Goal: Information Seeking & Learning: Learn about a topic

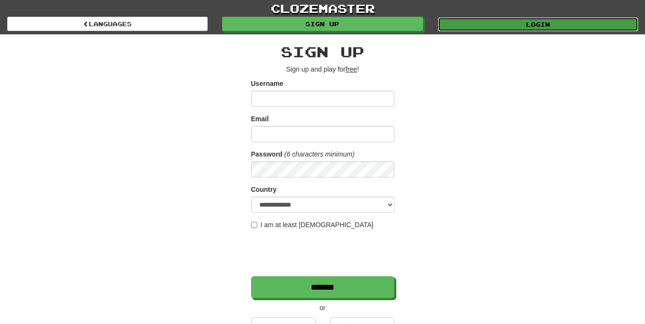
click at [512, 19] on link "Login" at bounding box center [538, 24] width 201 height 14
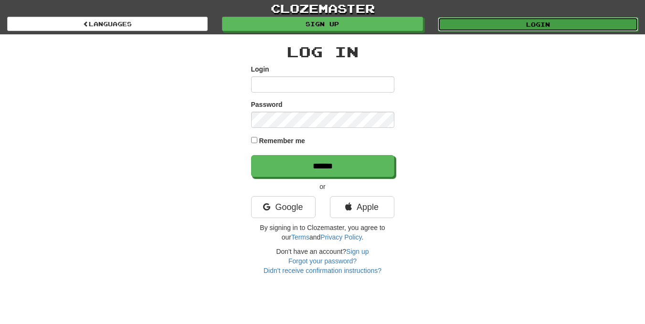
click at [497, 24] on link "Login" at bounding box center [538, 24] width 201 height 14
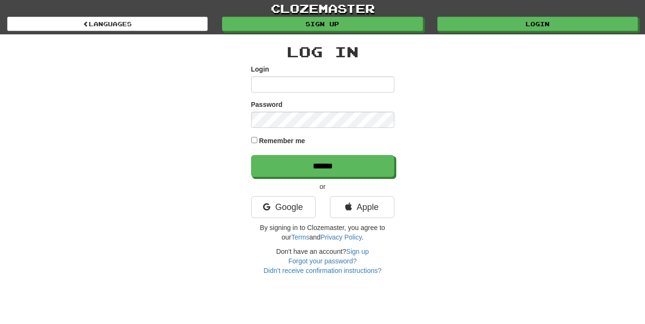
click at [355, 80] on input "Login" at bounding box center [322, 84] width 143 height 16
click at [296, 202] on link "Google" at bounding box center [283, 207] width 64 height 22
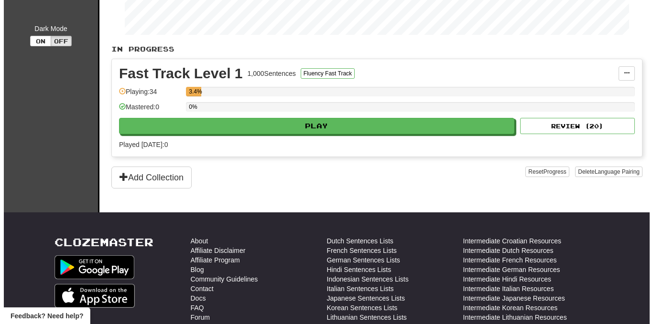
scroll to position [191, 0]
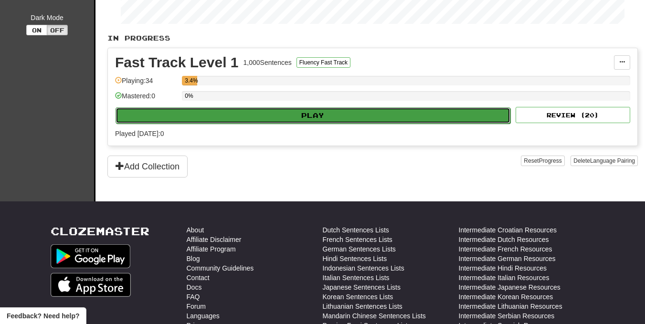
click at [289, 122] on button "Play" at bounding box center [313, 115] width 395 height 16
select select "**"
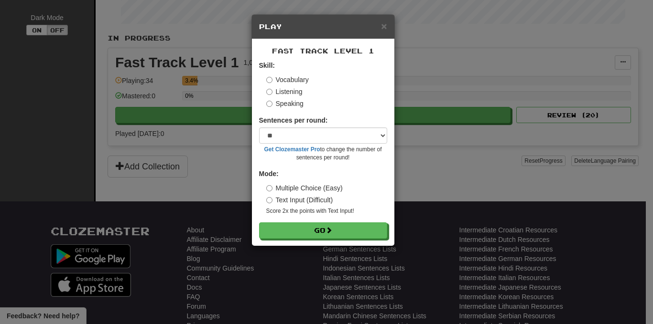
click at [296, 239] on div "Fast Track Level 1 Skill: Vocabulary Listening Speaking Sentences per round: * …" at bounding box center [323, 142] width 142 height 207
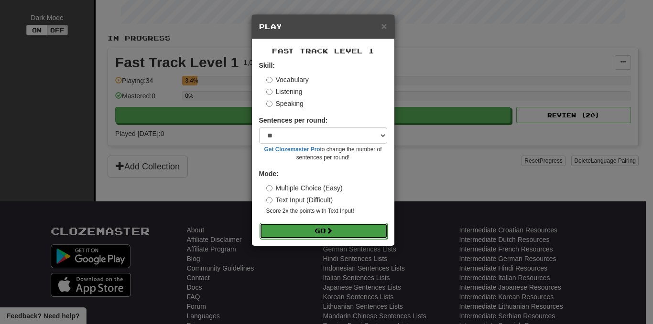
click at [294, 233] on button "Go" at bounding box center [323, 231] width 128 height 16
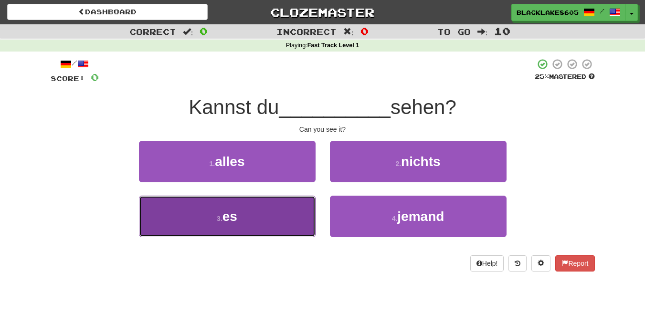
click at [280, 218] on button "3 . es" at bounding box center [227, 217] width 177 height 42
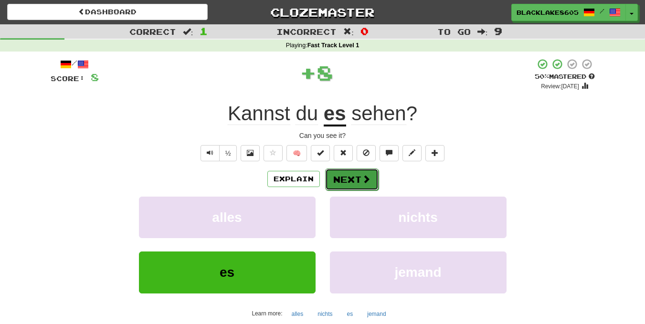
click at [342, 173] on button "Next" at bounding box center [352, 180] width 54 height 22
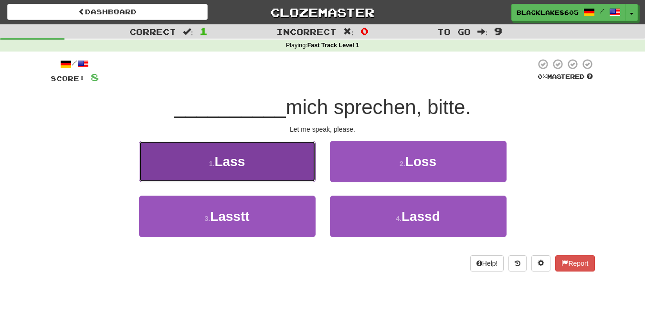
click at [268, 168] on button "1 . Lass" at bounding box center [227, 162] width 177 height 42
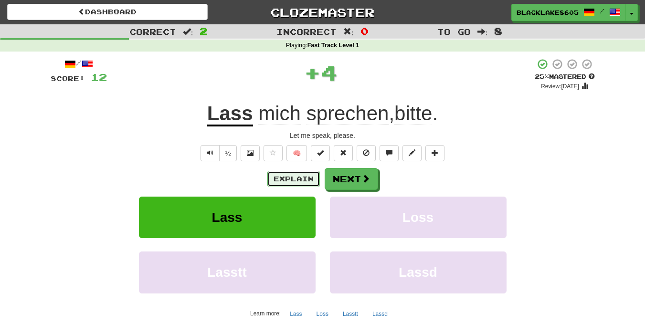
click at [307, 177] on button "Explain" at bounding box center [294, 179] width 53 height 16
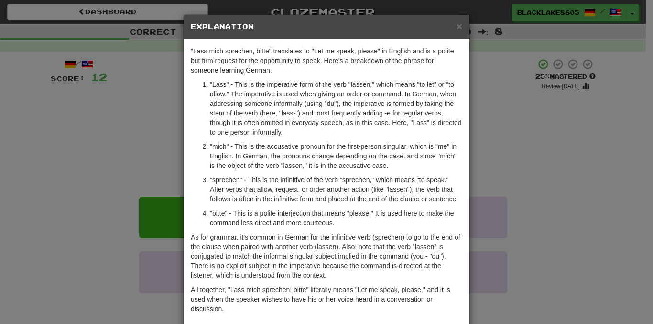
click at [459, 24] on div "× Explanation" at bounding box center [326, 27] width 286 height 24
click at [503, 206] on div "× Explanation "Lass mich sprechen, bitte" translates to "Let me speak, please" …" at bounding box center [326, 162] width 653 height 324
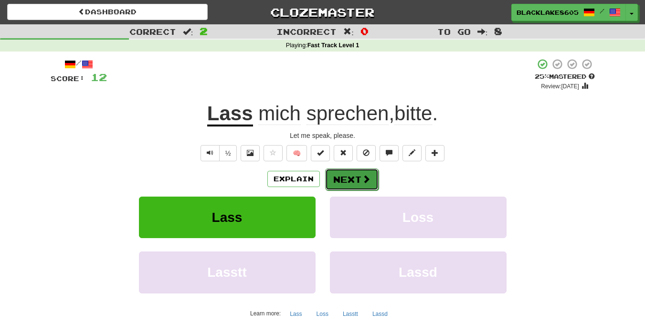
click at [351, 182] on button "Next" at bounding box center [352, 180] width 54 height 22
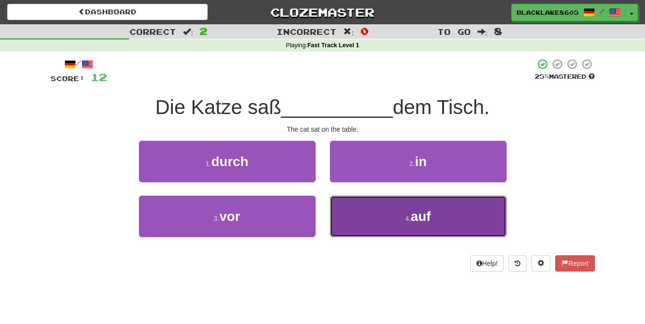
click at [446, 221] on button "4 . auf" at bounding box center [418, 217] width 177 height 42
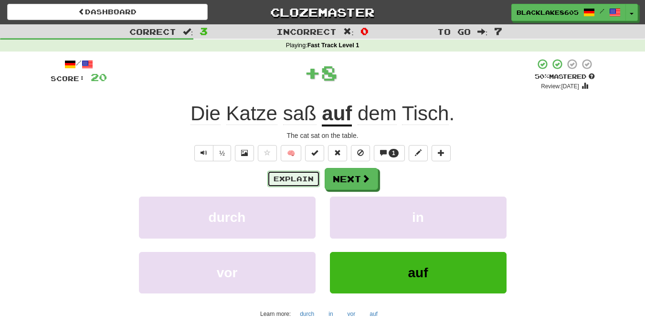
click at [289, 177] on button "Explain" at bounding box center [294, 179] width 53 height 16
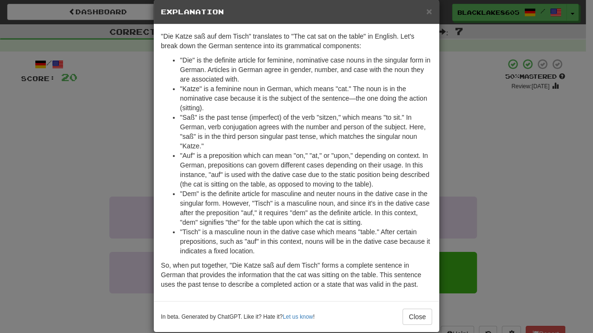
scroll to position [28, 0]
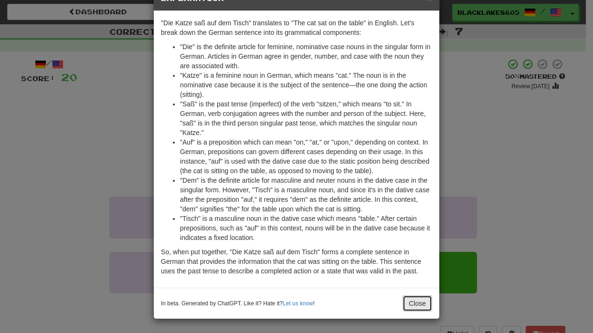
click at [416, 299] on button "Close" at bounding box center [418, 304] width 30 height 16
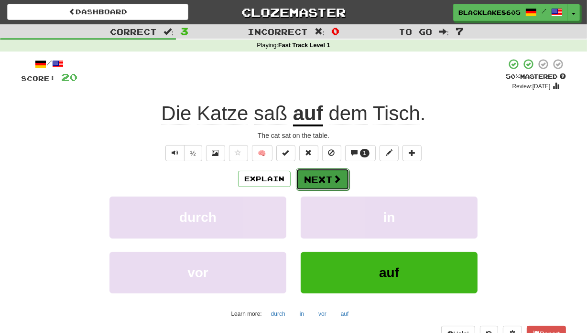
click at [326, 182] on button "Next" at bounding box center [323, 180] width 54 height 22
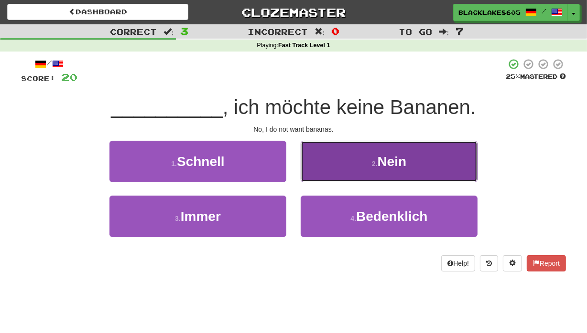
click at [349, 169] on button "2 . Nein" at bounding box center [388, 162] width 177 height 42
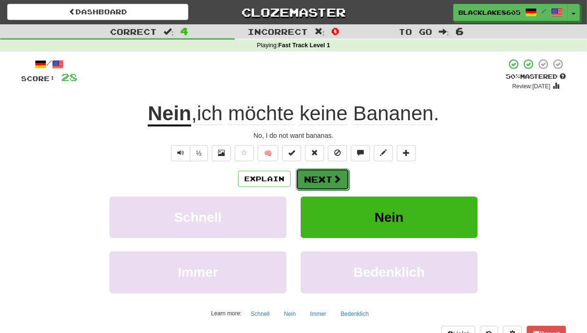
click at [329, 185] on button "Next" at bounding box center [323, 180] width 54 height 22
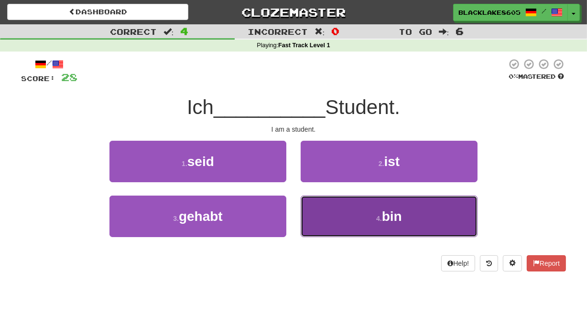
click at [380, 230] on button "4 . bin" at bounding box center [388, 217] width 177 height 42
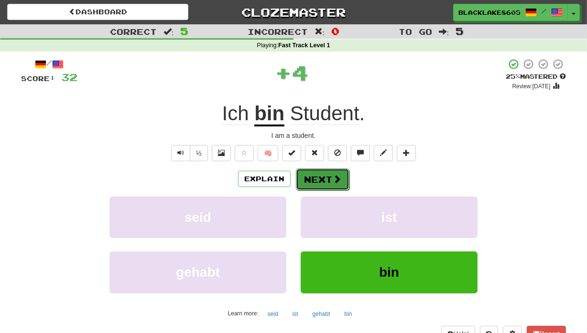
click at [332, 182] on span at bounding box center [336, 179] width 9 height 9
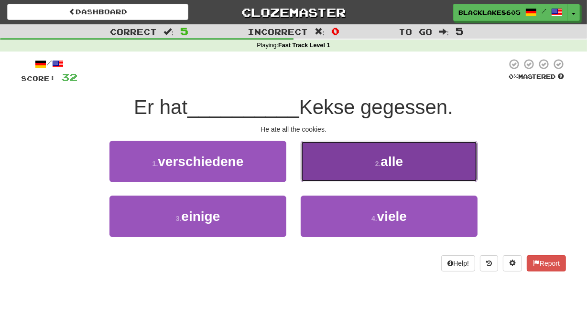
click at [410, 166] on button "2 . alle" at bounding box center [388, 162] width 177 height 42
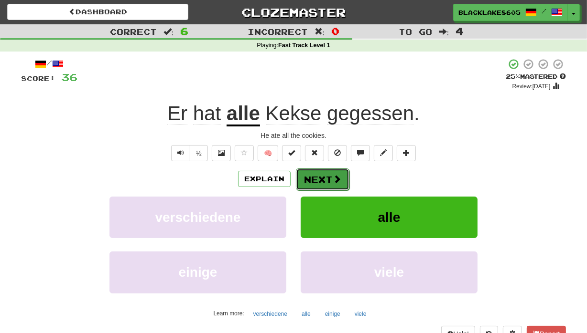
click at [301, 180] on button "Next" at bounding box center [323, 180] width 54 height 22
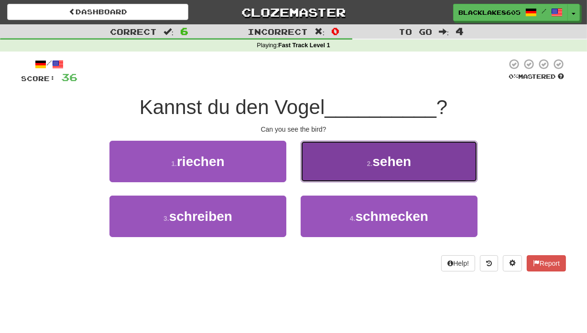
click at [339, 179] on button "2 . sehen" at bounding box center [388, 162] width 177 height 42
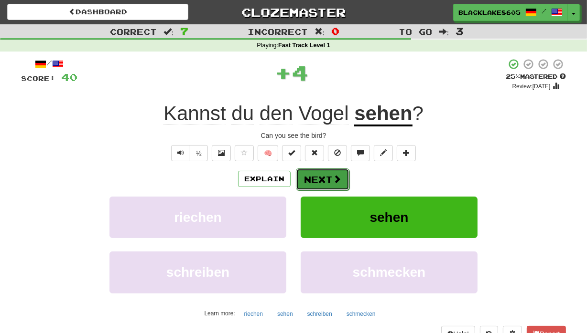
click at [326, 180] on button "Next" at bounding box center [323, 180] width 54 height 22
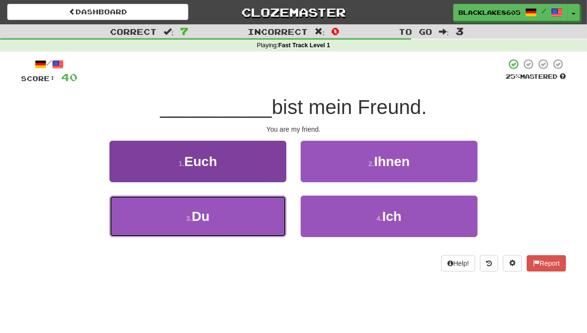
drag, startPoint x: 203, startPoint y: 214, endPoint x: 243, endPoint y: 206, distance: 40.8
click at [203, 214] on span "Du" at bounding box center [201, 216] width 18 height 15
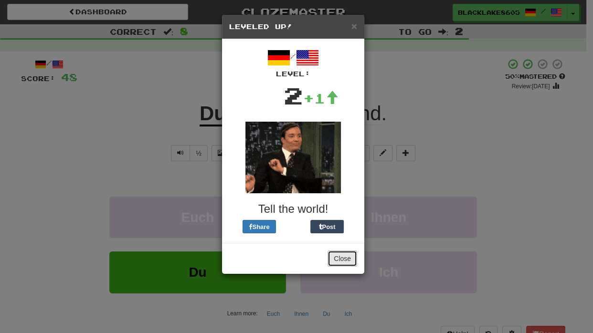
click at [342, 260] on button "Close" at bounding box center [343, 259] width 30 height 16
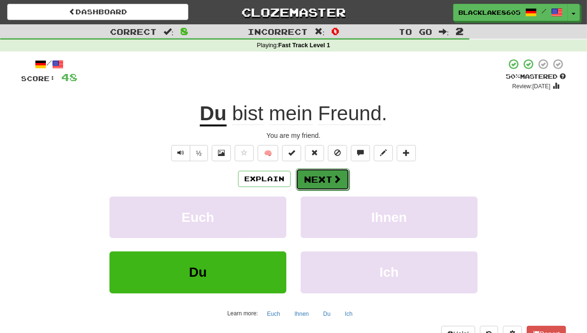
click at [316, 177] on button "Next" at bounding box center [323, 180] width 54 height 22
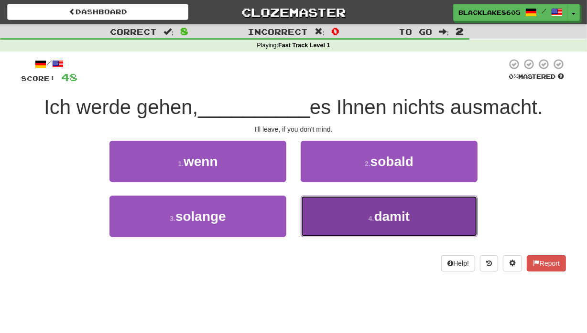
click at [349, 215] on button "4 . damit" at bounding box center [388, 217] width 177 height 42
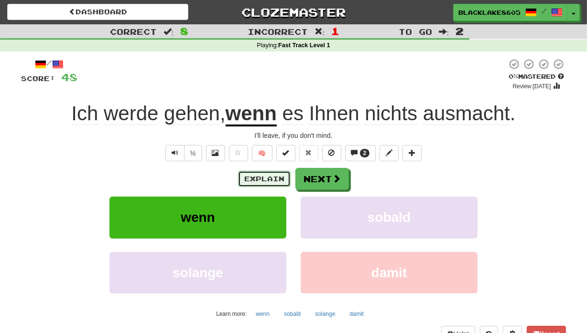
click at [278, 178] on button "Explain" at bounding box center [264, 179] width 53 height 16
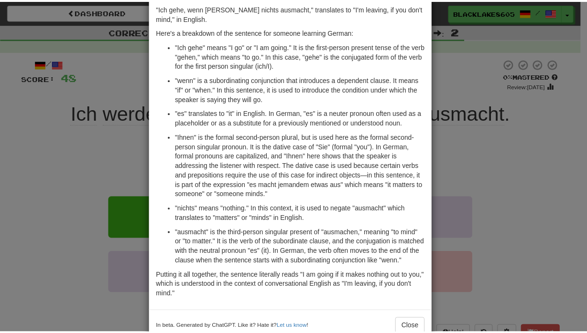
scroll to position [66, 0]
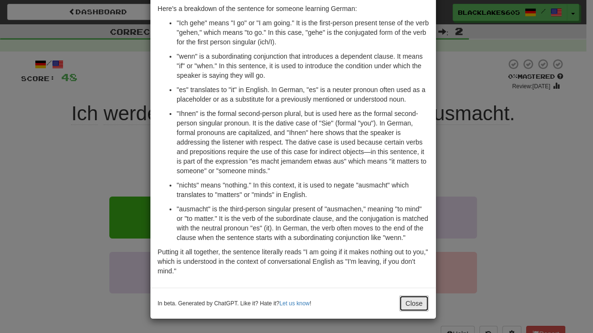
click at [403, 300] on button "Close" at bounding box center [414, 304] width 30 height 16
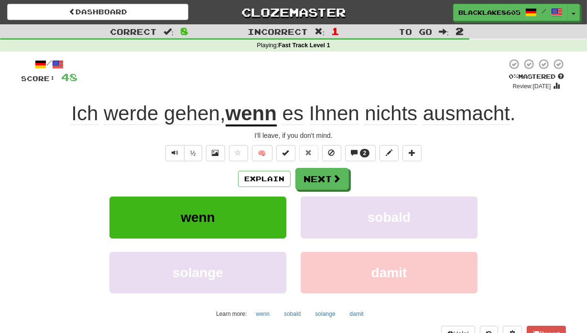
click at [465, 119] on span "ausmacht" at bounding box center [466, 113] width 87 height 23
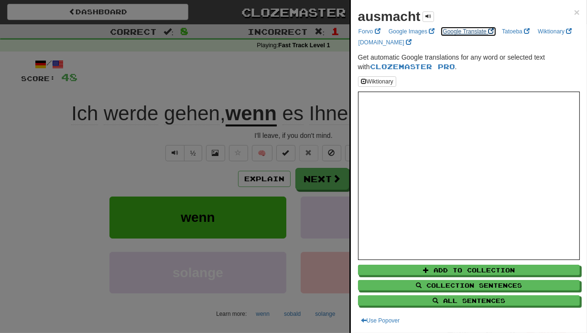
click at [472, 35] on link "Google Translate" at bounding box center [468, 31] width 57 height 11
click at [574, 14] on span "×" at bounding box center [577, 12] width 6 height 11
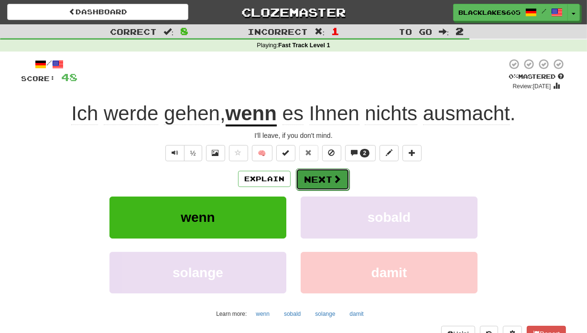
click at [330, 182] on button "Next" at bounding box center [323, 180] width 54 height 22
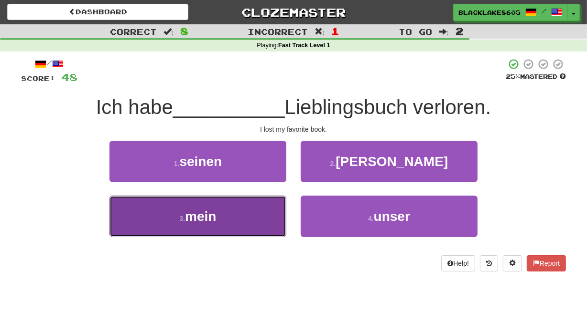
click at [250, 214] on button "3 . mein" at bounding box center [197, 217] width 177 height 42
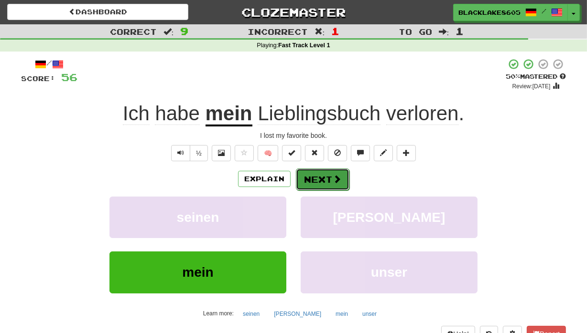
click at [311, 178] on button "Next" at bounding box center [323, 180] width 54 height 22
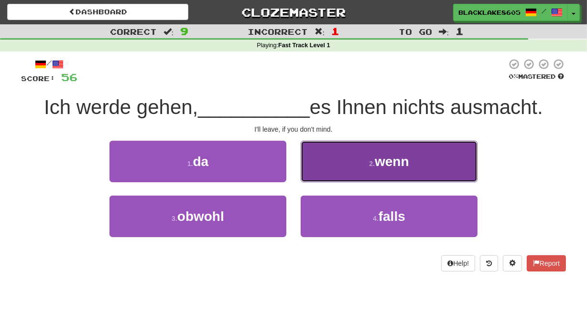
click at [391, 170] on button "2 . wenn" at bounding box center [388, 162] width 177 height 42
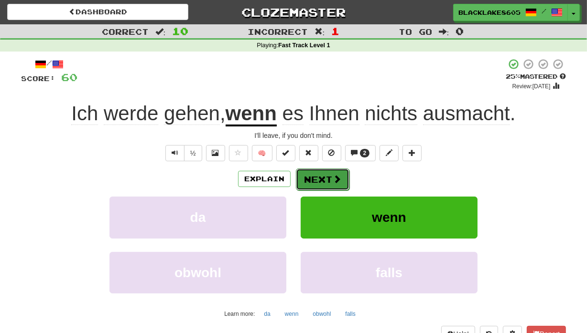
click at [326, 178] on button "Next" at bounding box center [323, 180] width 54 height 22
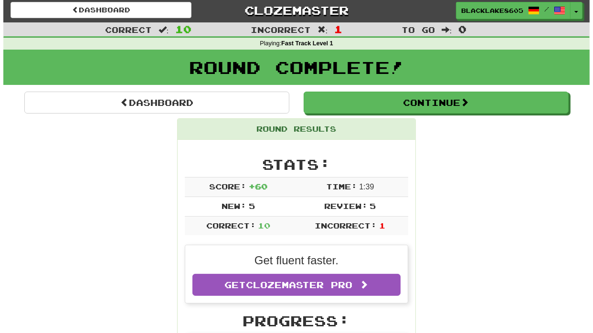
scroll to position [0, 0]
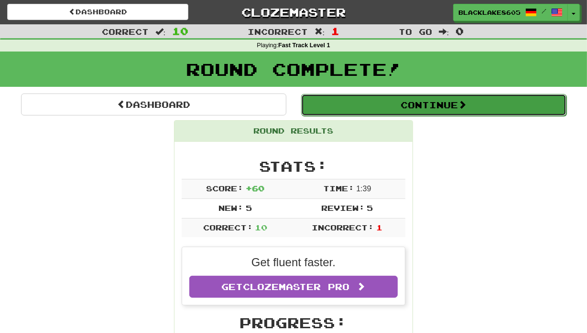
click at [400, 104] on button "Continue" at bounding box center [433, 105] width 265 height 22
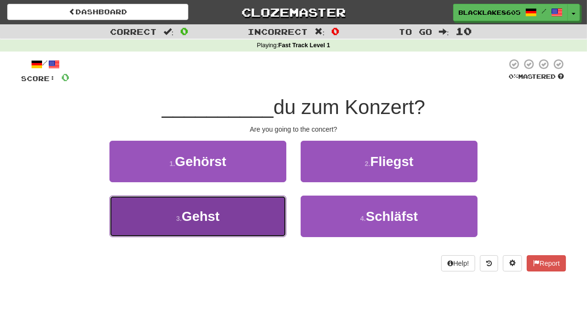
click at [253, 225] on button "3 . Gehst" at bounding box center [197, 217] width 177 height 42
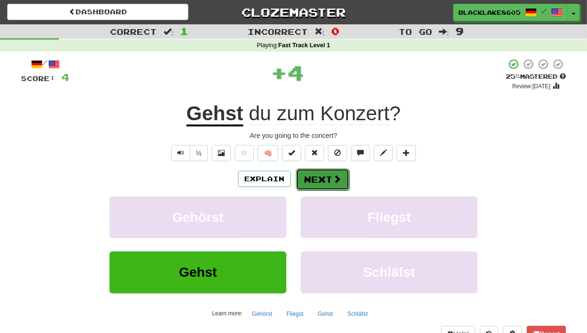
click at [328, 175] on button "Next" at bounding box center [323, 180] width 54 height 22
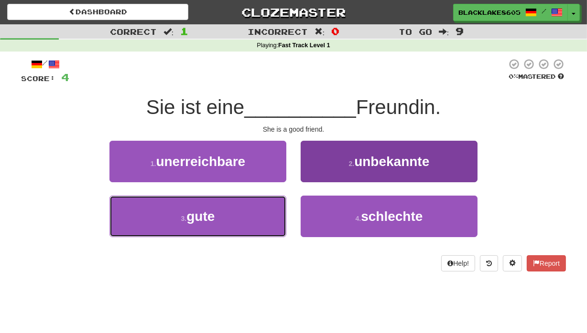
drag, startPoint x: 247, startPoint y: 229, endPoint x: 358, endPoint y: 237, distance: 111.1
click at [246, 229] on button "3 . gute" at bounding box center [197, 217] width 177 height 42
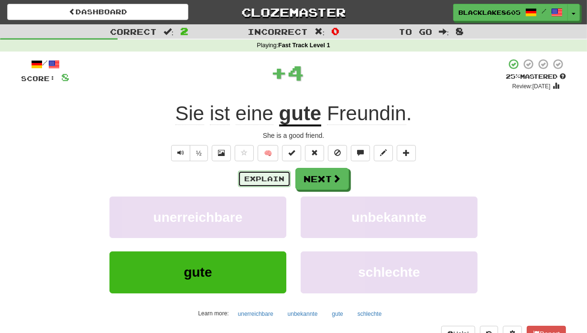
click at [255, 174] on button "Explain" at bounding box center [264, 179] width 53 height 16
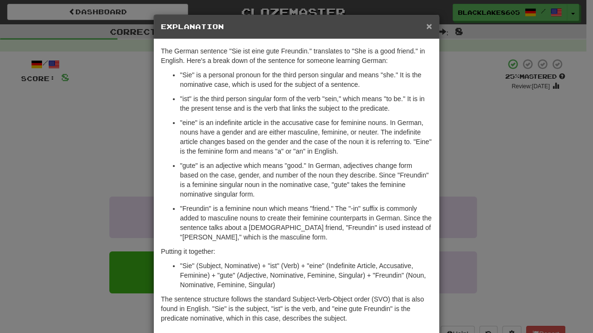
click at [427, 24] on span "×" at bounding box center [430, 26] width 6 height 11
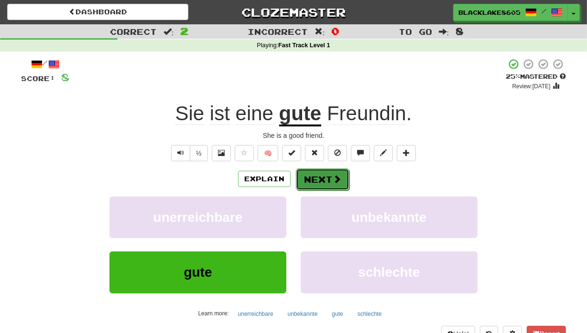
click at [345, 177] on button "Next" at bounding box center [323, 180] width 54 height 22
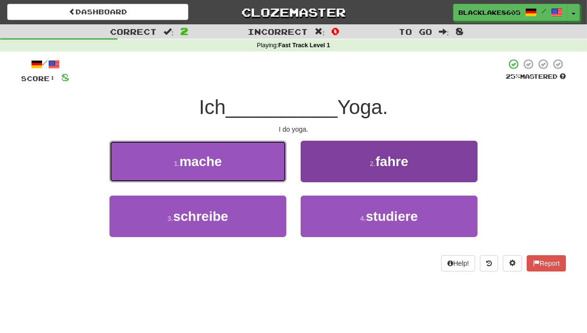
drag, startPoint x: 253, startPoint y: 179, endPoint x: 353, endPoint y: 211, distance: 104.7
click at [253, 178] on button "1 . mache" at bounding box center [197, 162] width 177 height 42
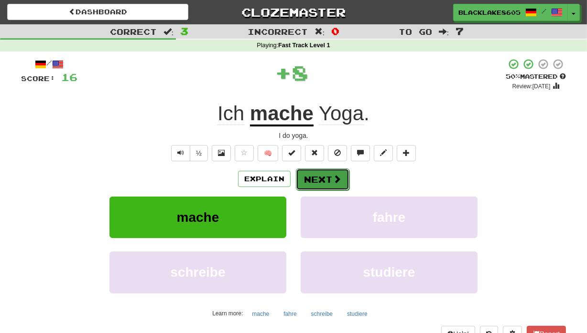
click at [316, 186] on button "Next" at bounding box center [323, 180] width 54 height 22
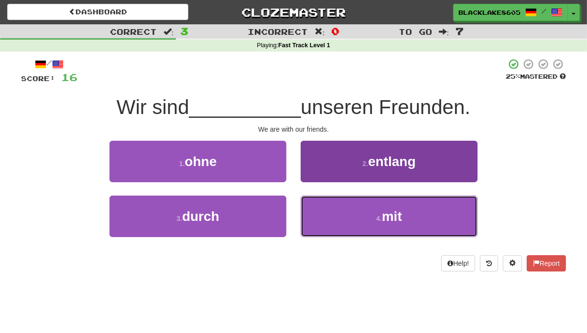
click at [379, 218] on small "4 ." at bounding box center [379, 219] width 6 height 8
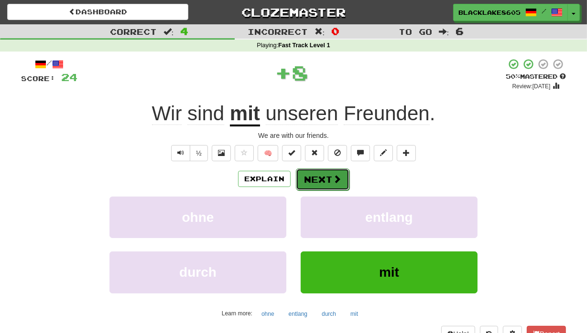
click at [315, 177] on button "Next" at bounding box center [323, 180] width 54 height 22
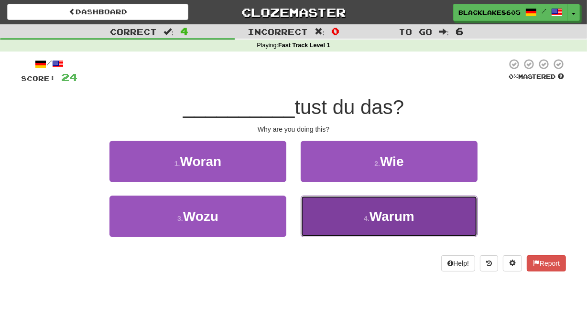
click at [362, 216] on button "4 . [GEOGRAPHIC_DATA]" at bounding box center [388, 217] width 177 height 42
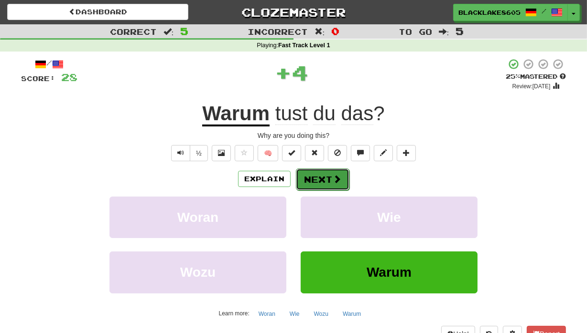
click at [330, 182] on button "Next" at bounding box center [323, 180] width 54 height 22
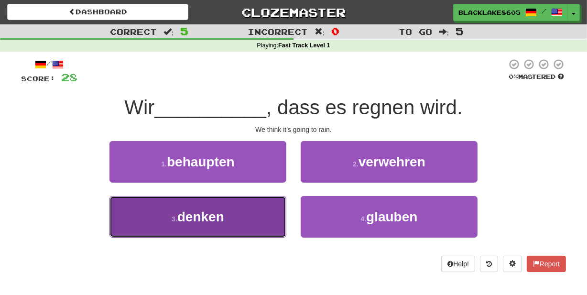
click at [264, 214] on button "3 . denken" at bounding box center [197, 217] width 177 height 42
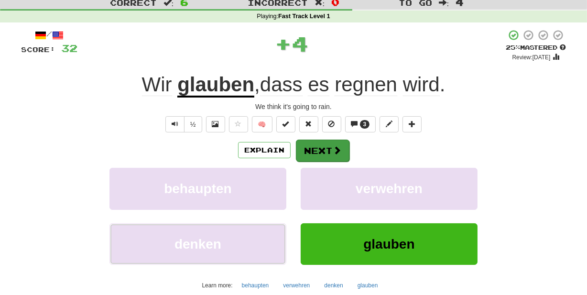
scroll to position [43, 0]
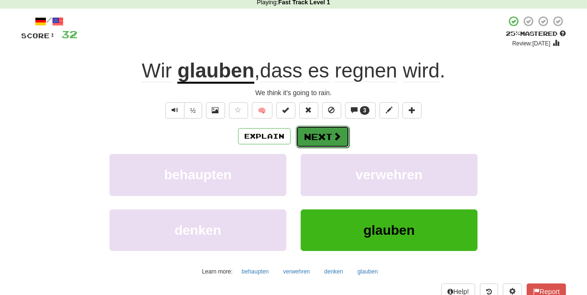
click at [318, 141] on button "Next" at bounding box center [323, 137] width 54 height 22
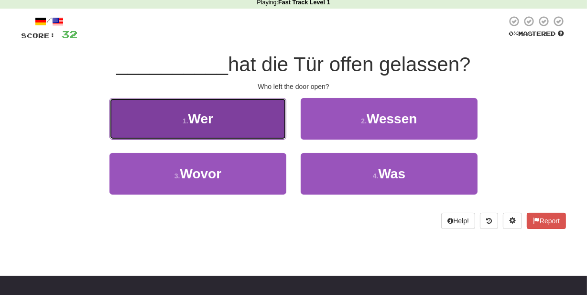
click at [262, 134] on button "1 . Wer" at bounding box center [197, 119] width 177 height 42
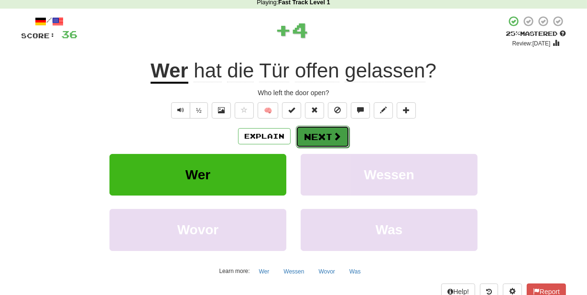
click at [324, 132] on button "Next" at bounding box center [323, 137] width 54 height 22
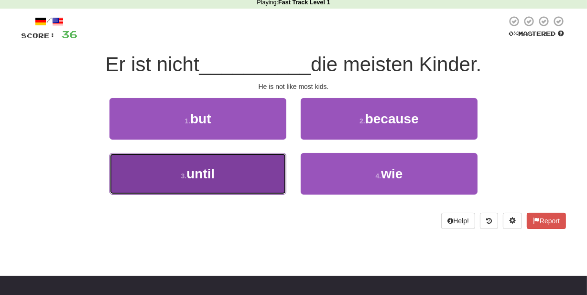
click at [258, 180] on button "3 . until" at bounding box center [197, 174] width 177 height 42
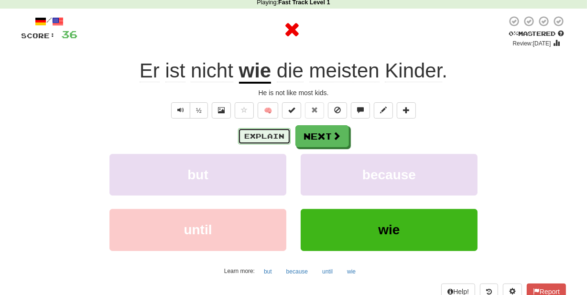
click at [259, 137] on button "Explain" at bounding box center [264, 136] width 53 height 16
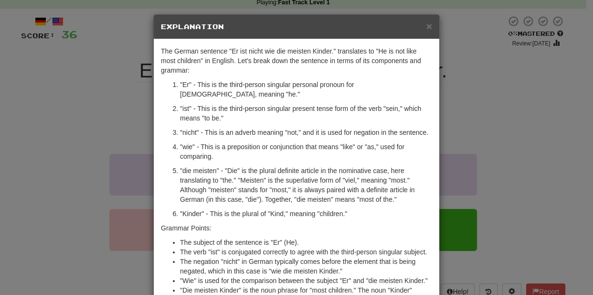
click at [429, 27] on div "× Explanation" at bounding box center [297, 27] width 286 height 24
click at [427, 24] on span "×" at bounding box center [430, 26] width 6 height 11
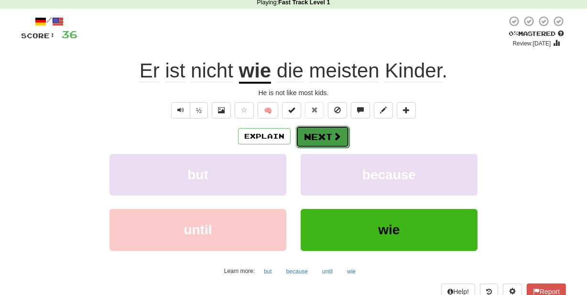
click at [340, 138] on button "Next" at bounding box center [323, 137] width 54 height 22
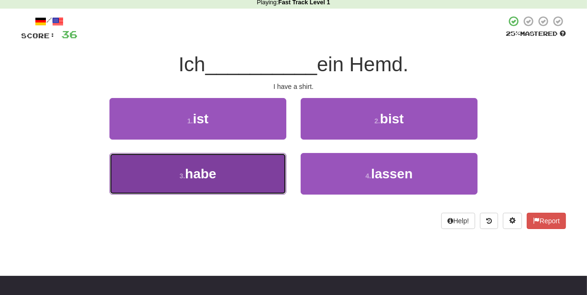
click at [255, 173] on button "3 . habe" at bounding box center [197, 174] width 177 height 42
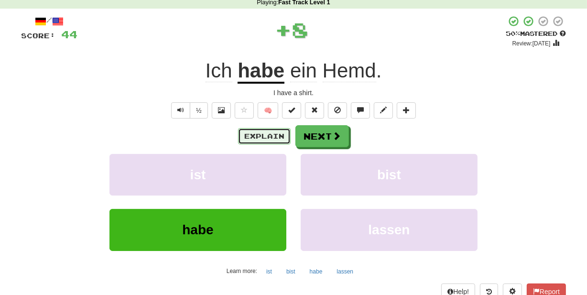
click at [272, 132] on button "Explain" at bounding box center [264, 136] width 53 height 16
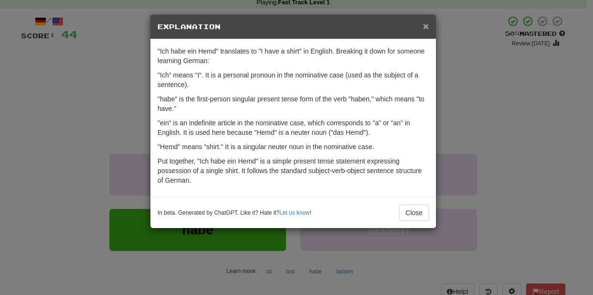
click at [425, 23] on span "×" at bounding box center [426, 26] width 6 height 11
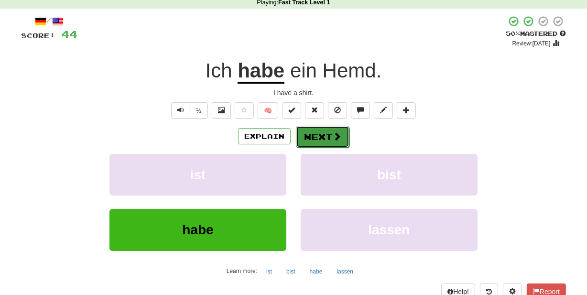
click at [315, 142] on button "Next" at bounding box center [323, 137] width 54 height 22
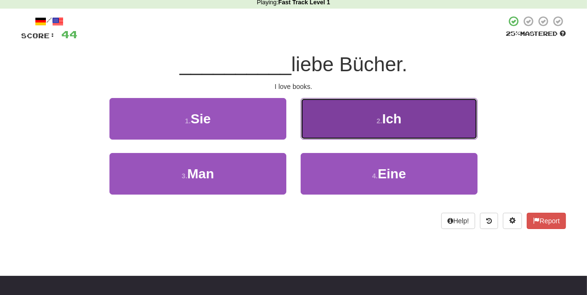
click at [376, 118] on small "2 ." at bounding box center [379, 121] width 6 height 8
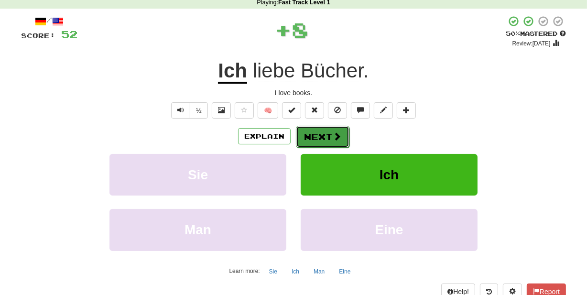
click at [331, 141] on button "Next" at bounding box center [323, 137] width 54 height 22
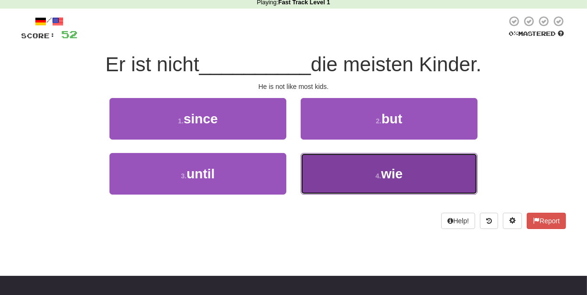
click at [389, 172] on span "wie" at bounding box center [391, 173] width 21 height 15
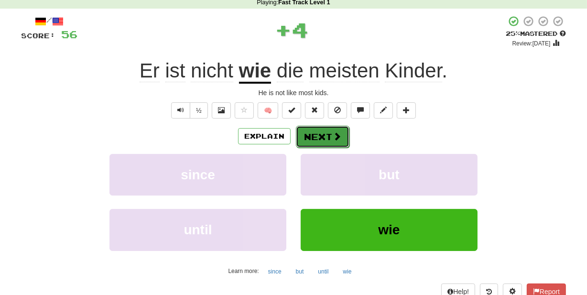
click at [312, 138] on button "Next" at bounding box center [323, 137] width 54 height 22
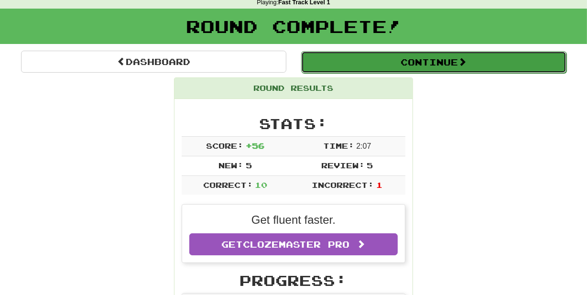
click at [420, 59] on button "Continue" at bounding box center [433, 62] width 265 height 22
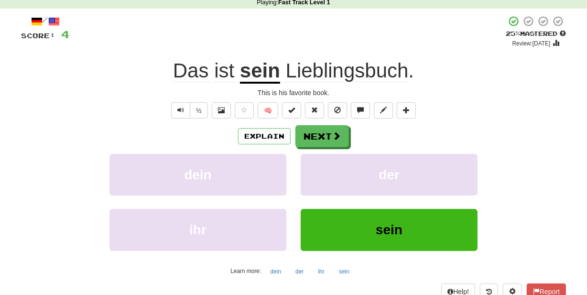
click at [346, 71] on span "Lieblingsbuch" at bounding box center [347, 70] width 123 height 23
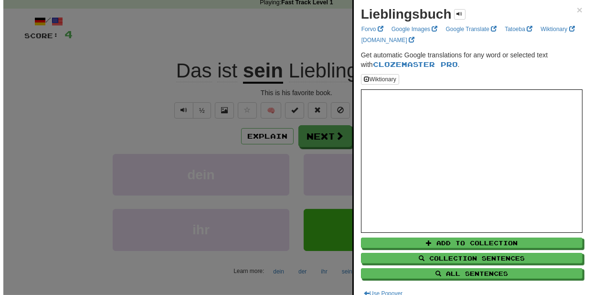
scroll to position [0, 0]
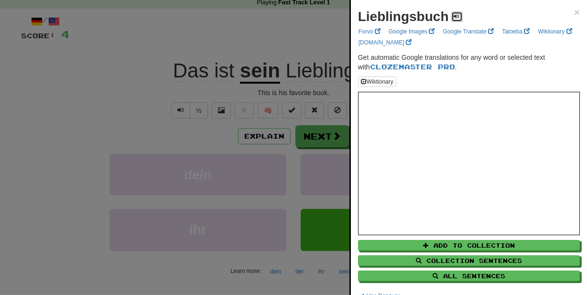
click at [458, 16] on span at bounding box center [457, 16] width 6 height 6
click at [574, 13] on span "×" at bounding box center [577, 12] width 6 height 11
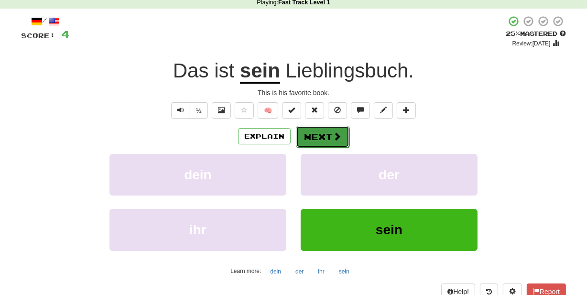
click at [334, 130] on button "Next" at bounding box center [323, 137] width 54 height 22
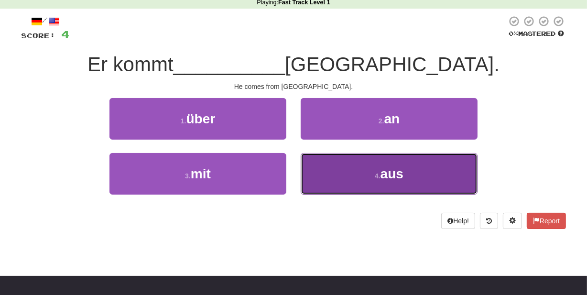
click at [354, 174] on button "4 . aus" at bounding box center [388, 174] width 177 height 42
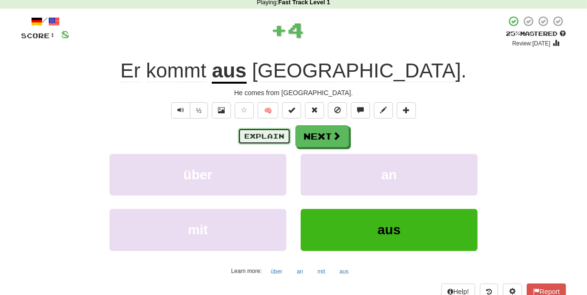
click at [275, 137] on button "Explain" at bounding box center [264, 136] width 53 height 16
